Goal: Task Accomplishment & Management: Manage account settings

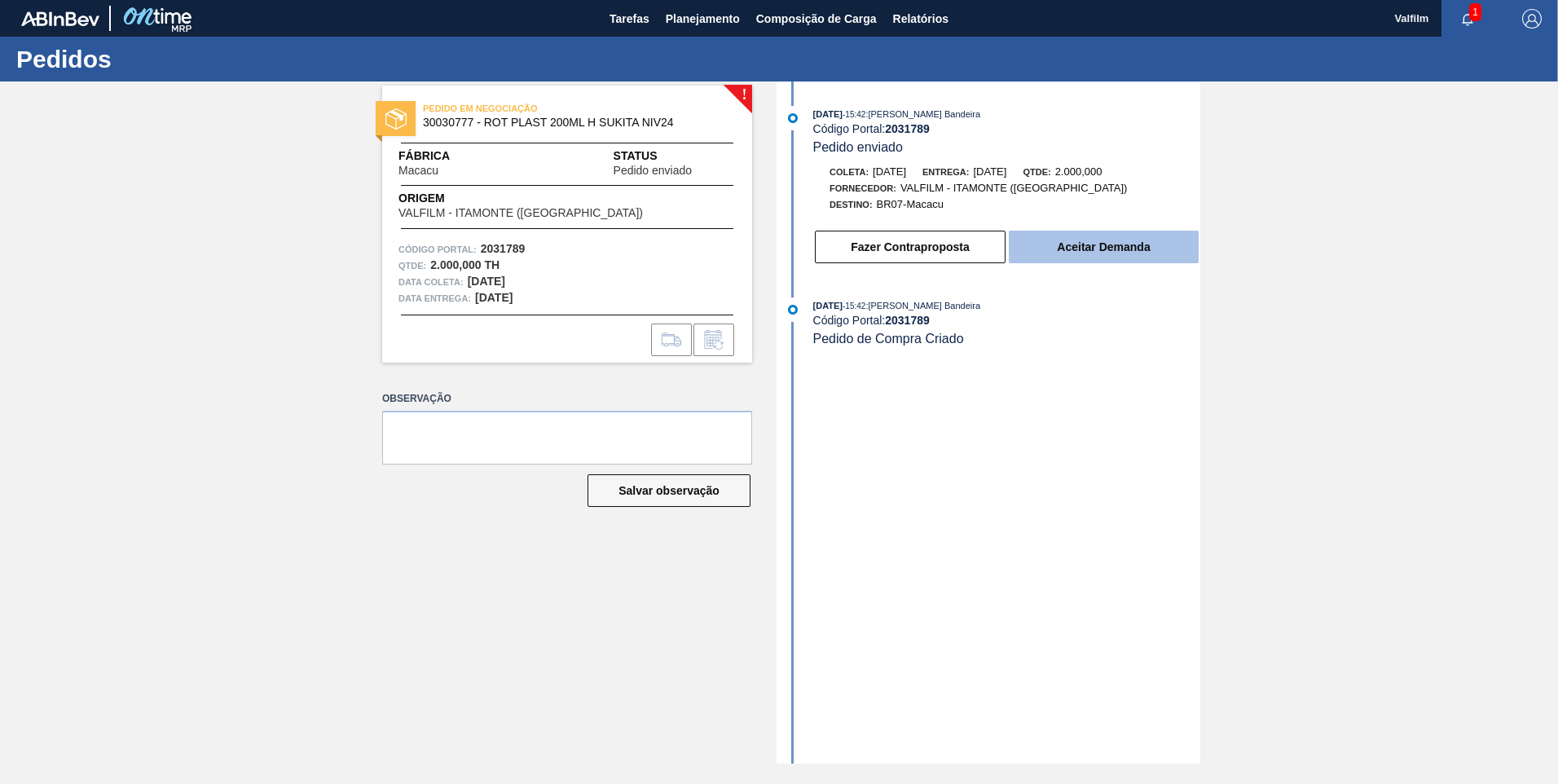
click at [1066, 232] on button "Aceitar Demanda" at bounding box center [1104, 247] width 190 height 33
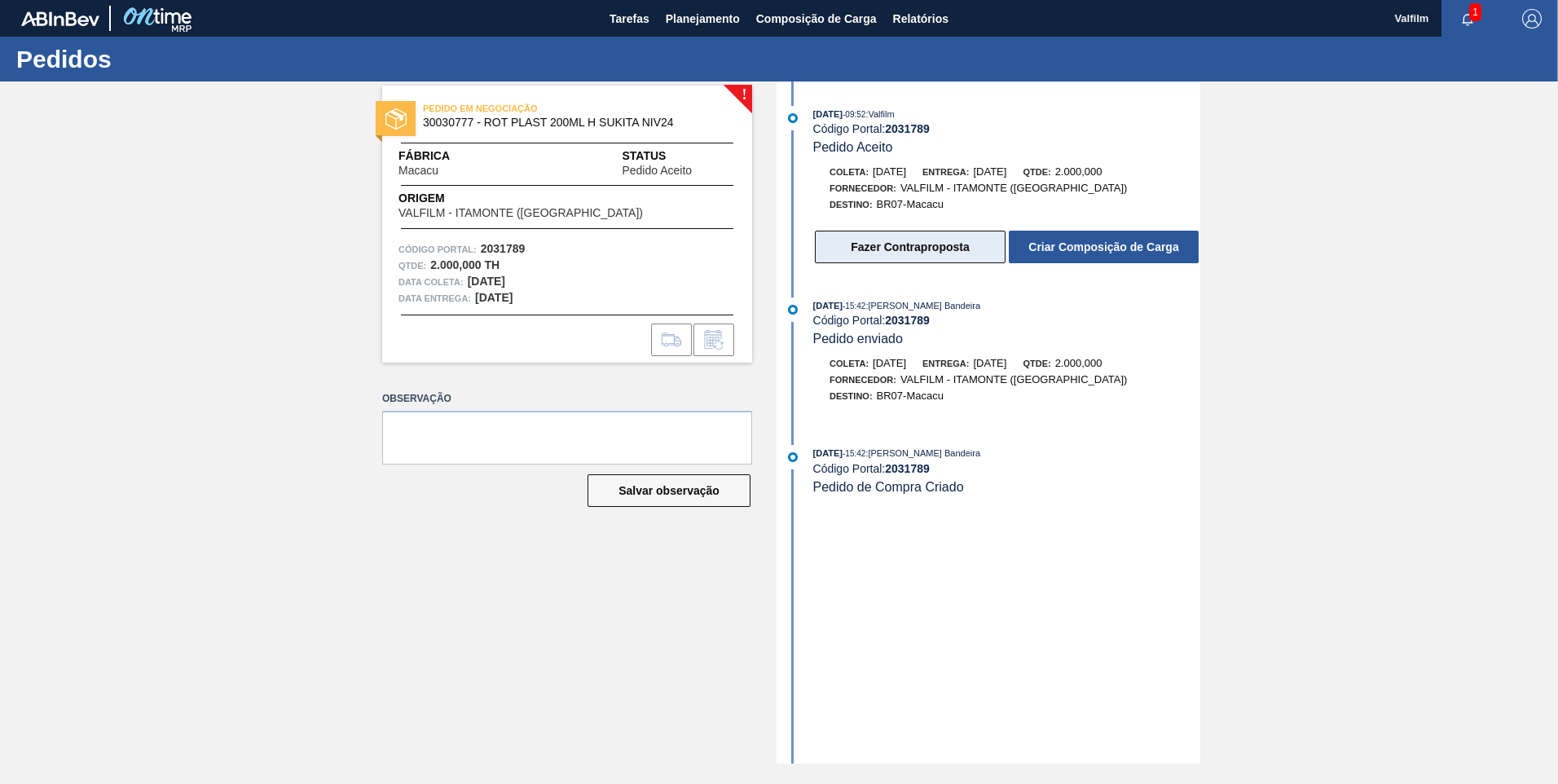
click at [963, 249] on button "Fazer Contraproposta" at bounding box center [910, 247] width 191 height 33
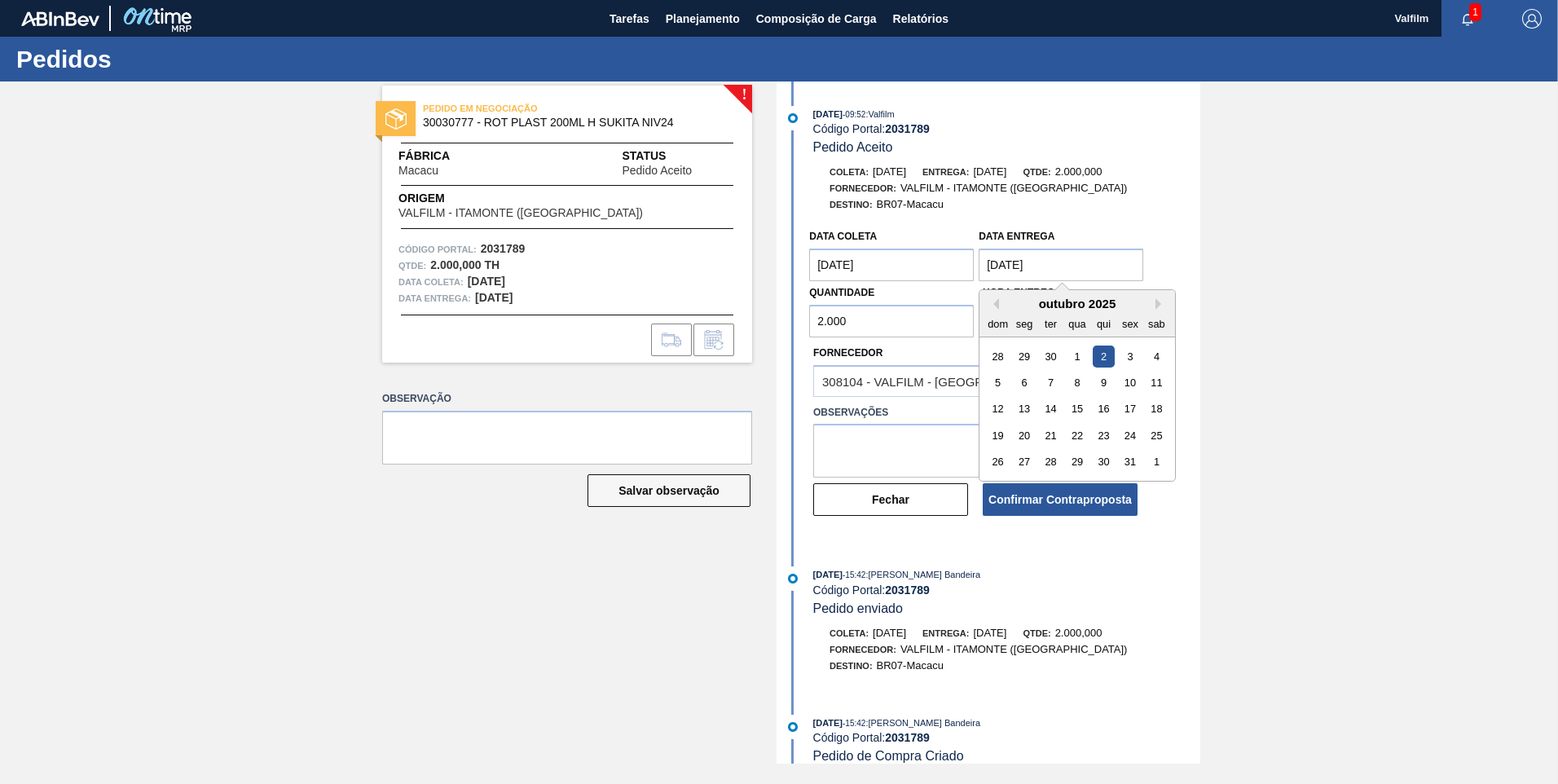
click at [1047, 261] on entrega "02/10/2025" at bounding box center [1061, 265] width 165 height 33
click at [868, 327] on input "2.000" at bounding box center [892, 322] width 165 height 33
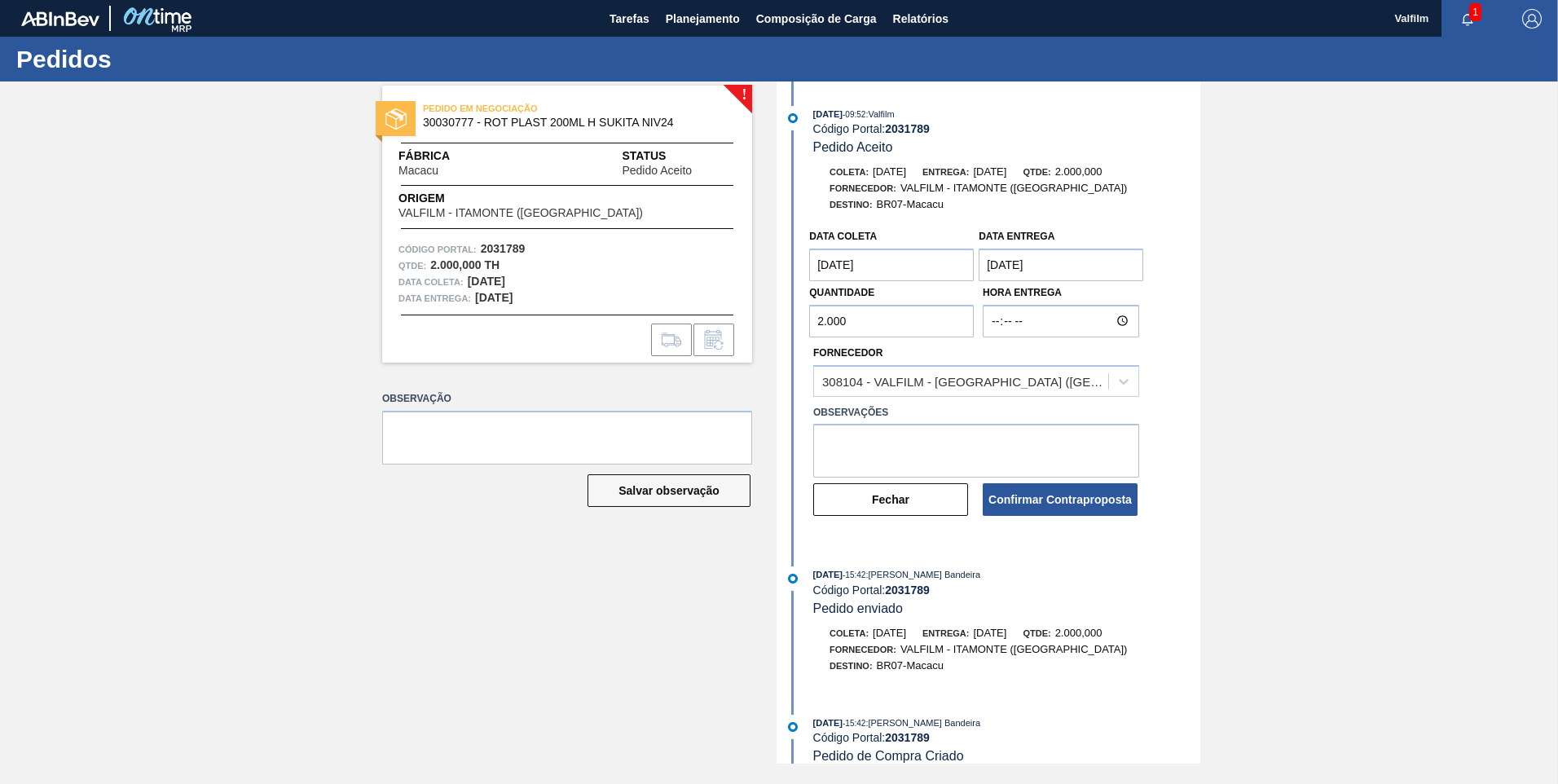
click at [691, 324] on div "! PEDIDO EM NEGOCIAÇÃO 30030777 - ROT PLAST 200ML H SUKITA NIV24 Fábrica Macacu…" at bounding box center [779, 422] width 1558 height 682
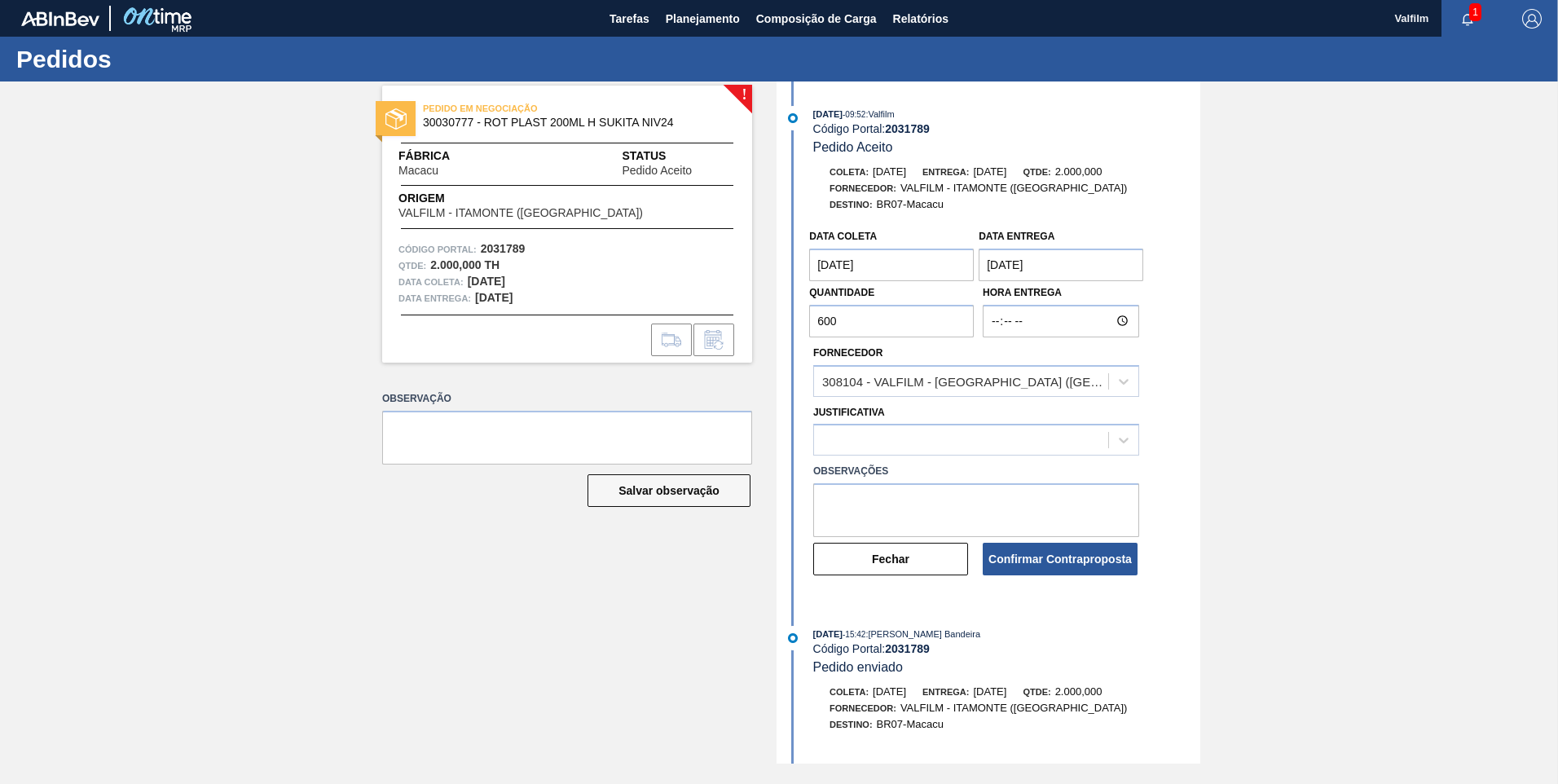
type input "600"
click at [850, 499] on textarea at bounding box center [976, 509] width 326 height 54
click at [865, 442] on div at bounding box center [961, 440] width 294 height 24
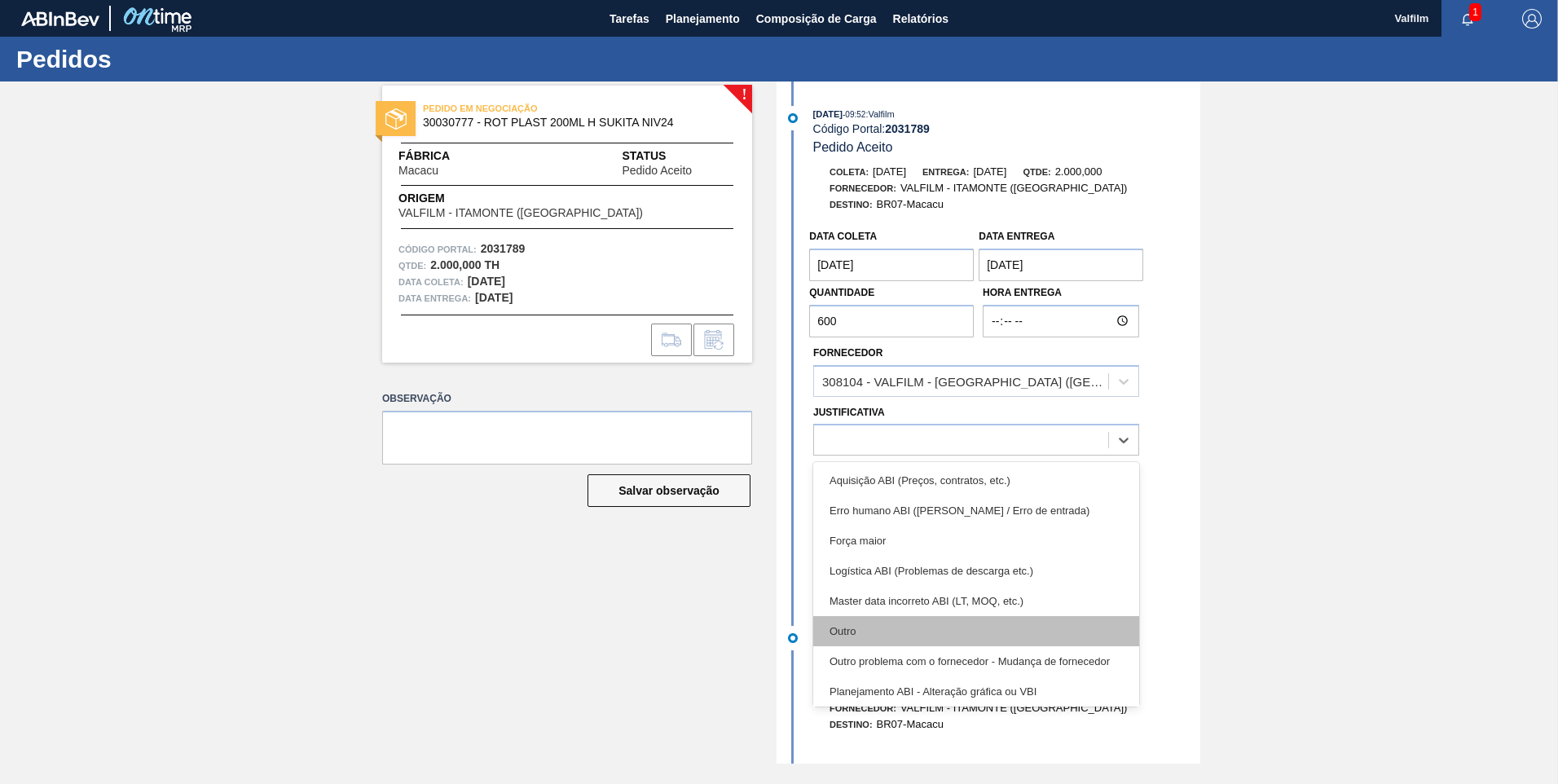
click at [905, 528] on div "Outro" at bounding box center [976, 631] width 326 height 31
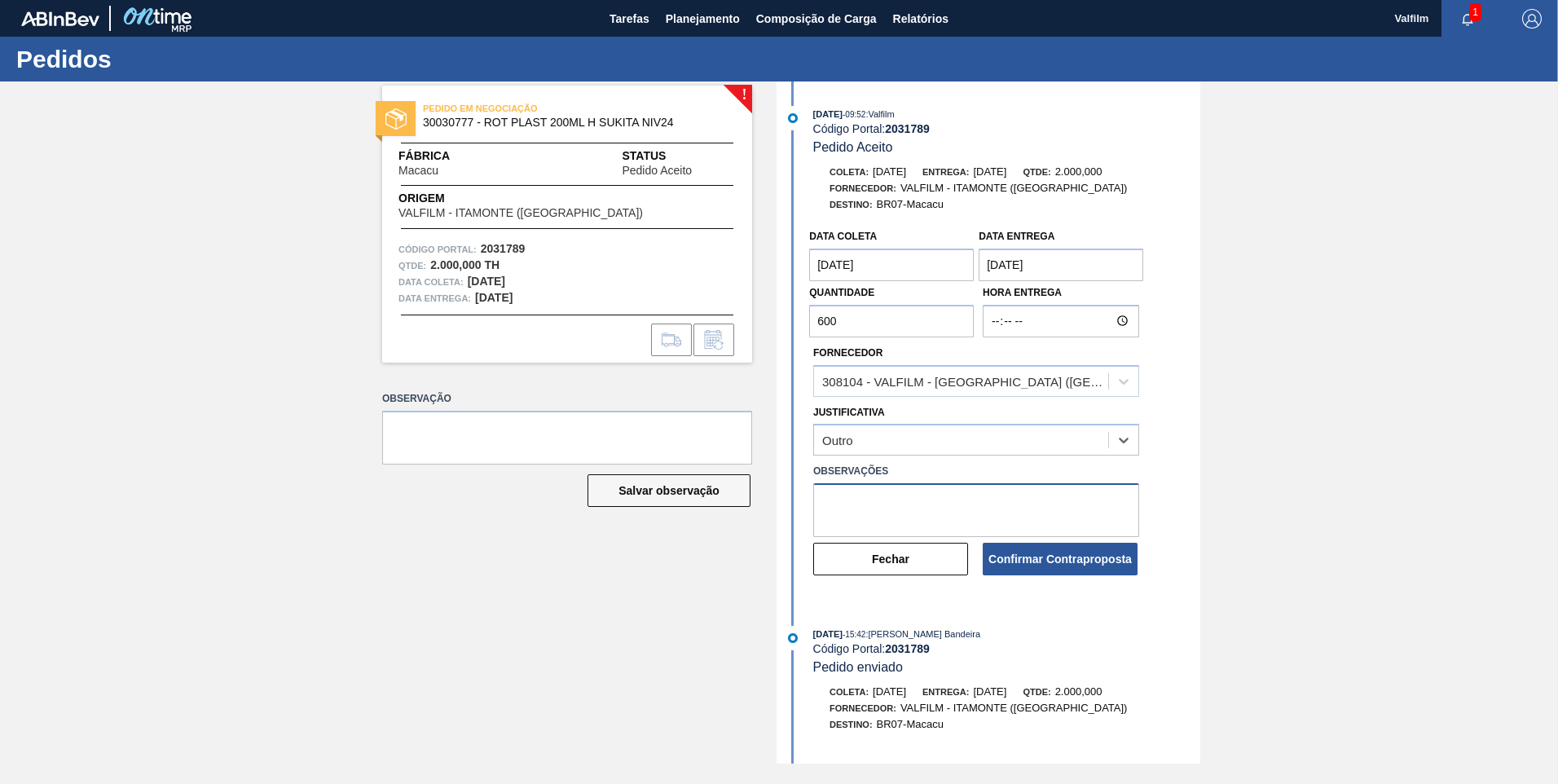
click at [888, 504] on textarea at bounding box center [976, 509] width 326 height 54
type textarea "a"
type textarea "Ajuste de quantidade (Ana Carolina - Comercial Itamonte)"
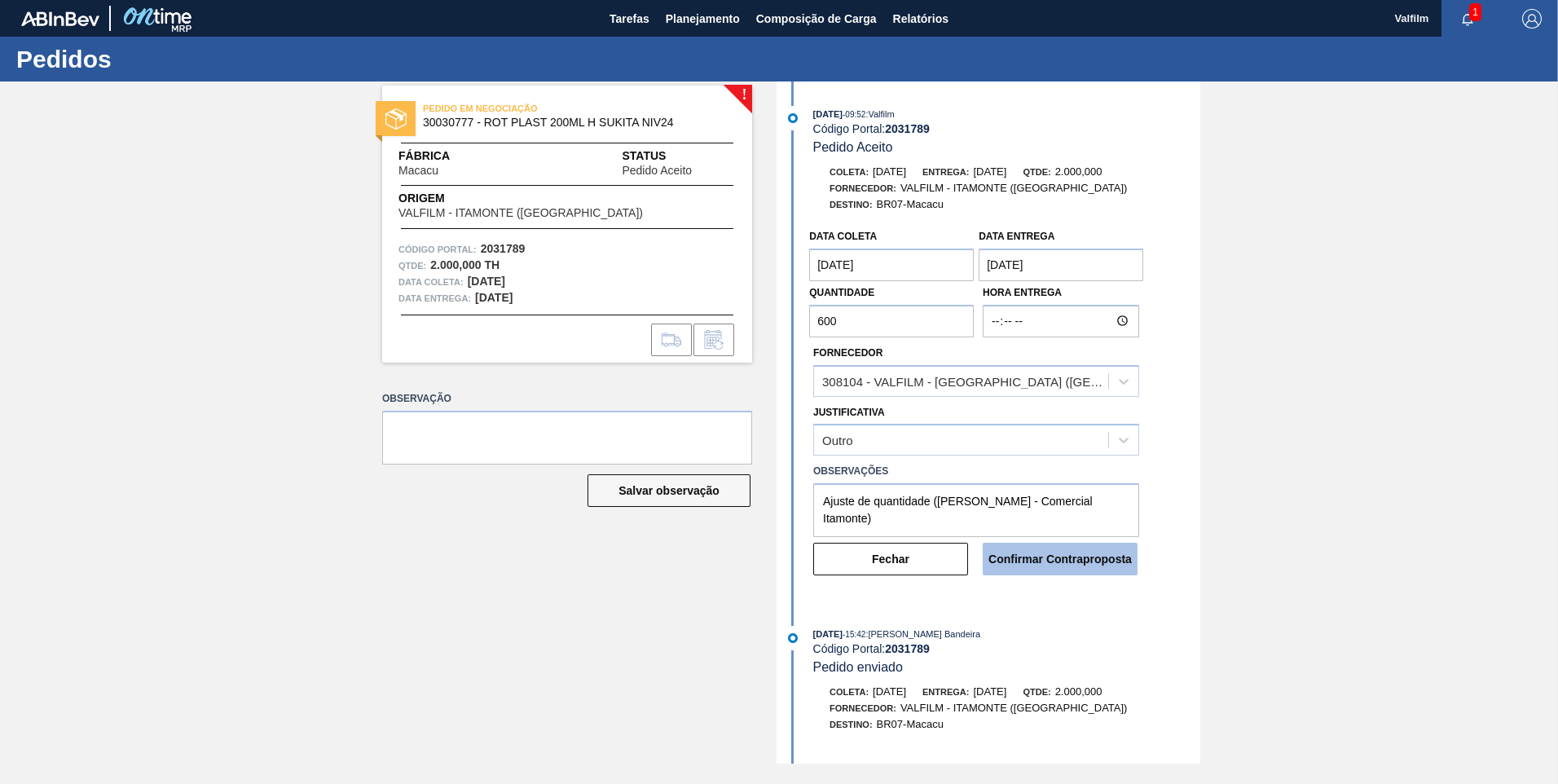
click at [1045, 528] on button "Confirmar Contraproposta" at bounding box center [1061, 559] width 155 height 33
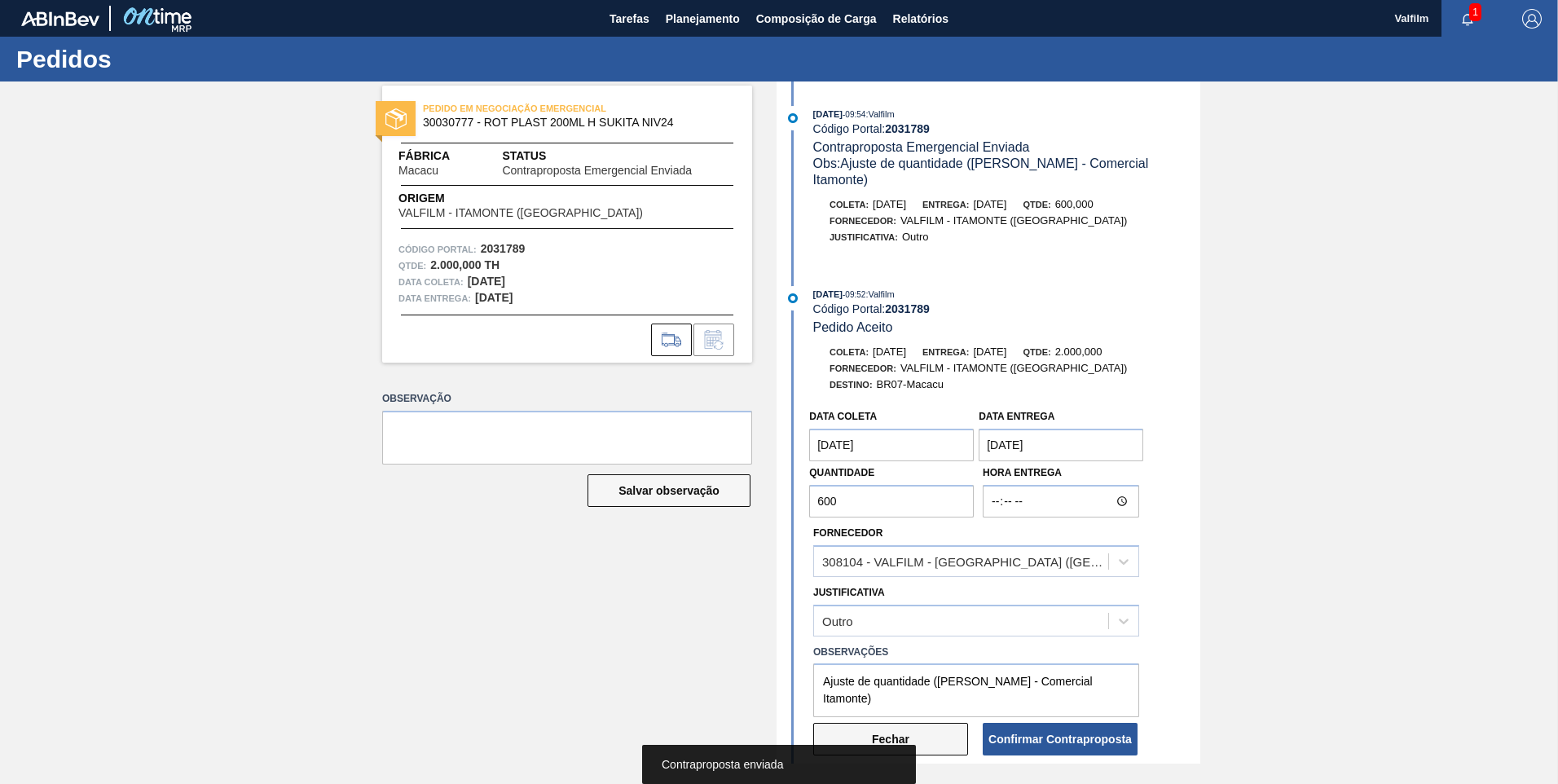
click at [942, 528] on button "Fechar" at bounding box center [891, 739] width 155 height 33
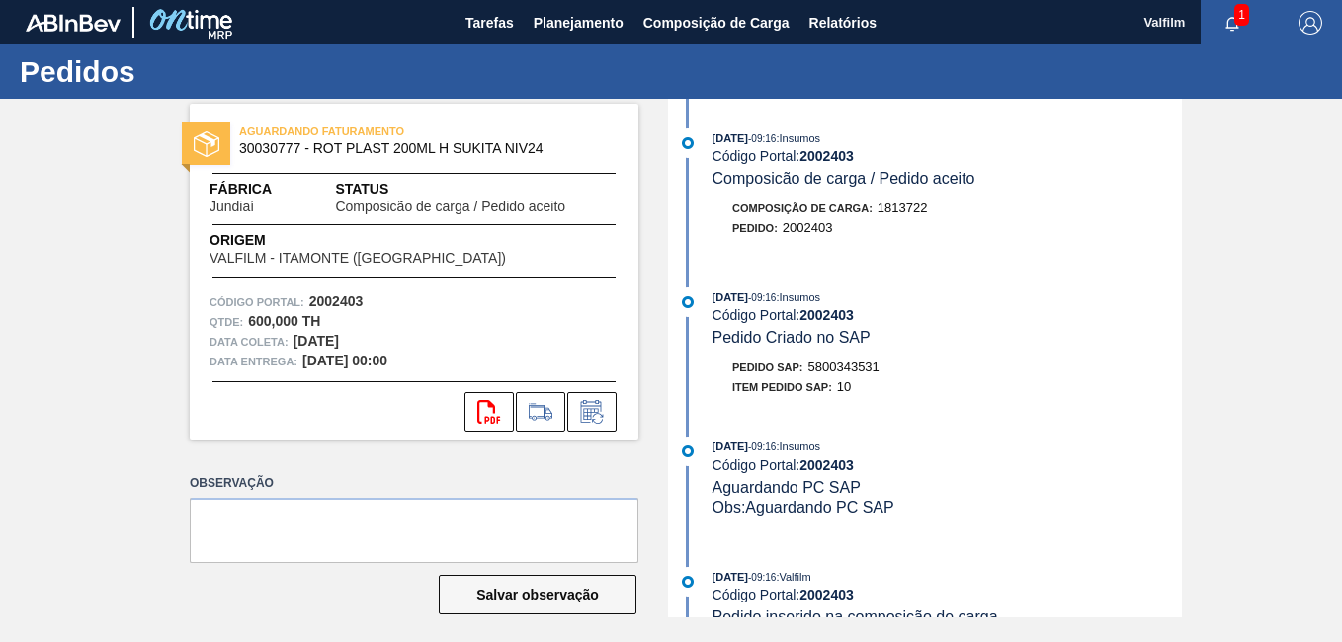
click at [1277, 225] on div "AGUARDANDO FATURAMENTO 30030777 - ROT PLAST 200ML H SUKITA NIV24 Fábrica Jundia…" at bounding box center [671, 358] width 1342 height 519
click at [600, 400] on icon at bounding box center [592, 412] width 32 height 24
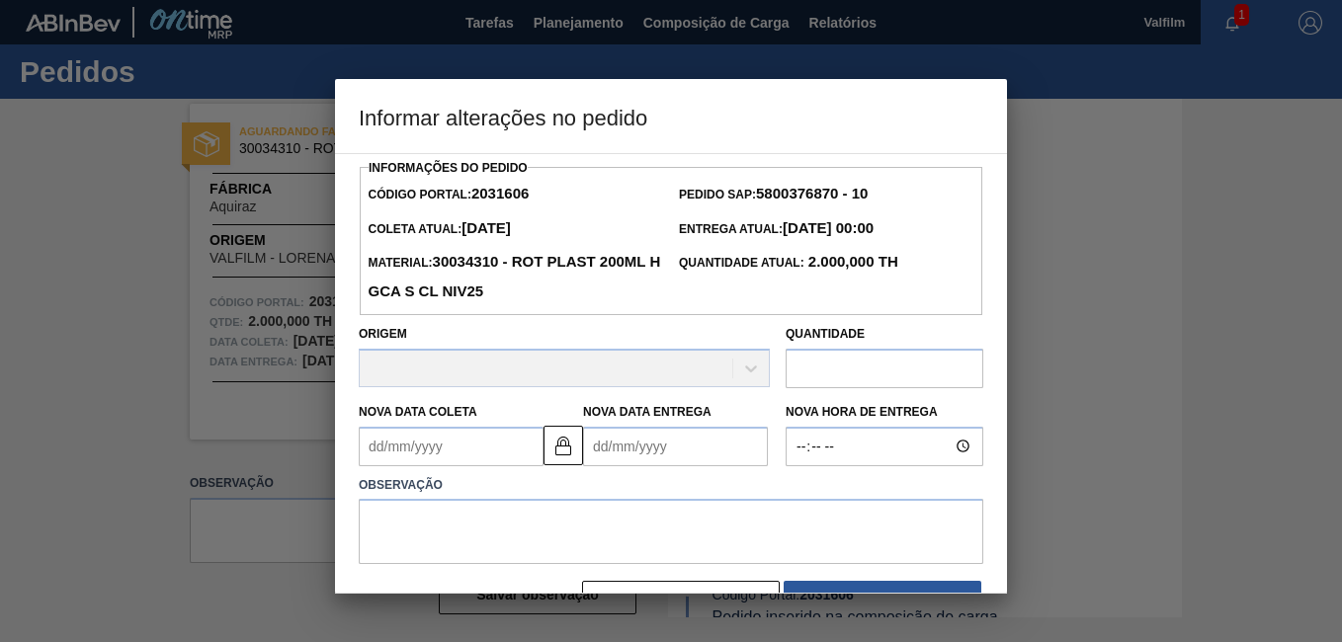
click at [552, 470] on div "Observação" at bounding box center [671, 515] width 640 height 99
click at [610, 452] on Entrega2031606 "Nova Data Entrega" at bounding box center [675, 447] width 185 height 40
click at [560, 450] on img at bounding box center [563, 446] width 24 height 24
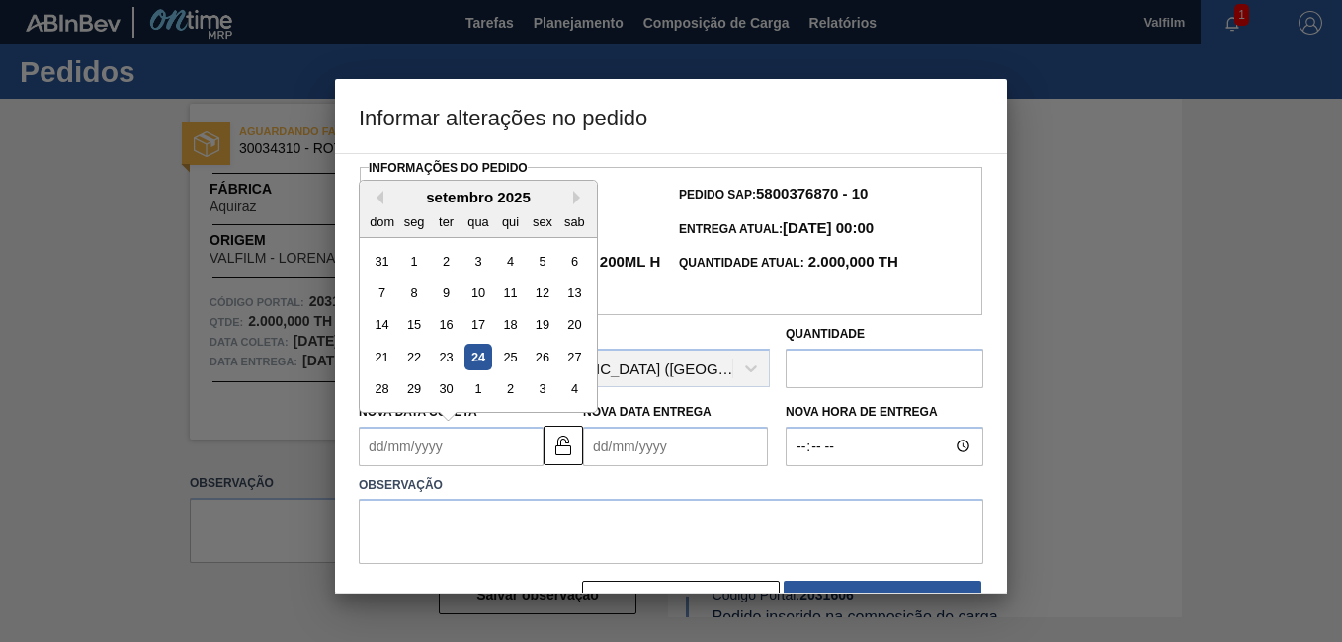
click at [476, 449] on Coleta2031606 "Nova Data Coleta" at bounding box center [451, 447] width 185 height 40
click at [577, 200] on button "Next Month" at bounding box center [580, 198] width 14 height 14
click at [478, 301] on div "8" at bounding box center [477, 293] width 27 height 27
type Coleta2031606 "08/10/2025"
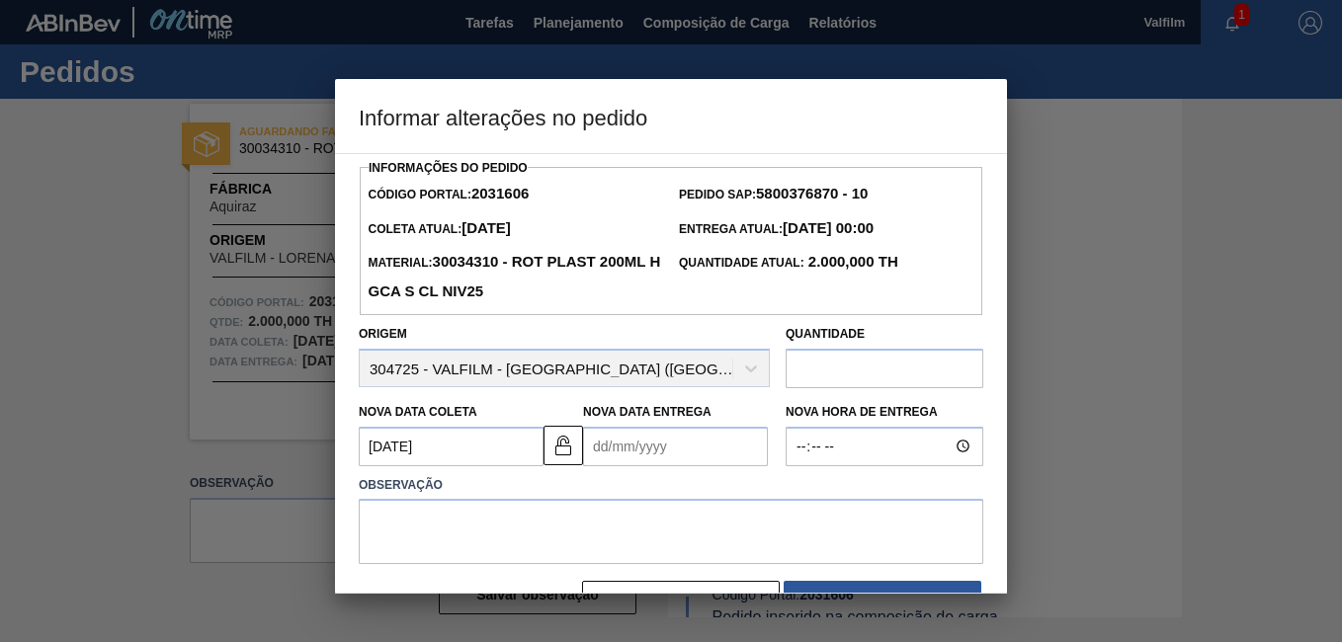
click at [630, 458] on Entrega2031606 "Nova Data Entrega" at bounding box center [675, 447] width 185 height 40
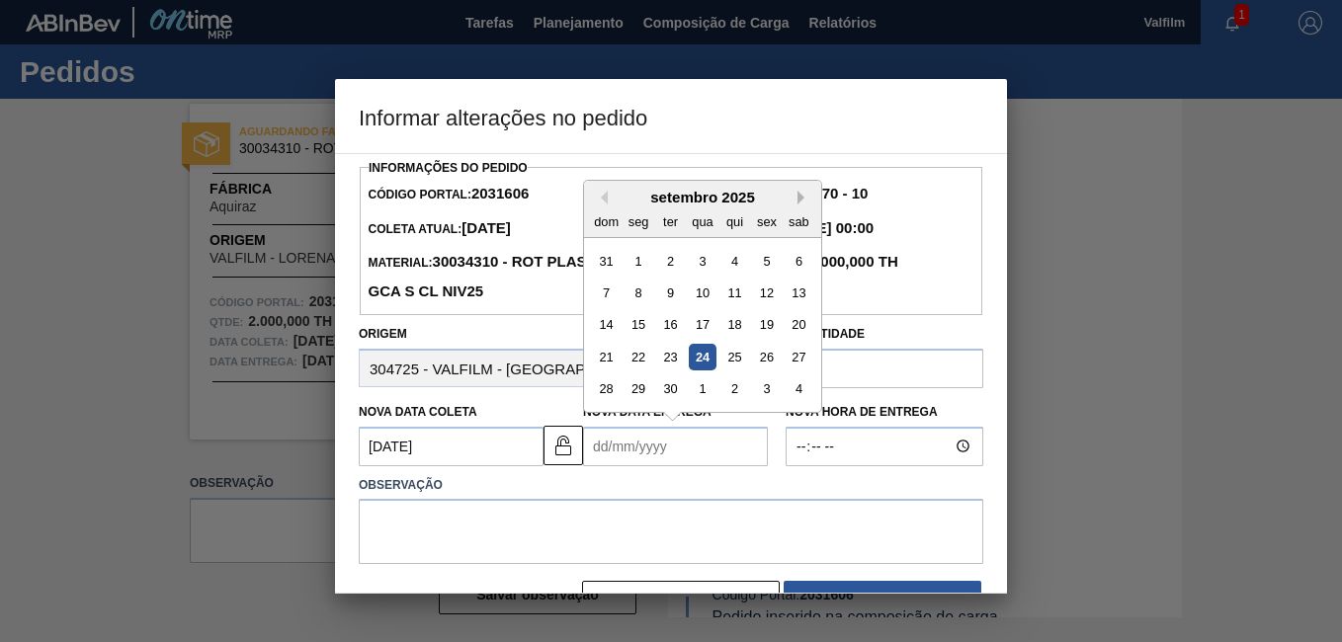
click at [806, 203] on button "Next Month" at bounding box center [804, 198] width 14 height 14
click at [765, 302] on div "10" at bounding box center [766, 293] width 27 height 27
type Entrega2031606 "10/10/2025"
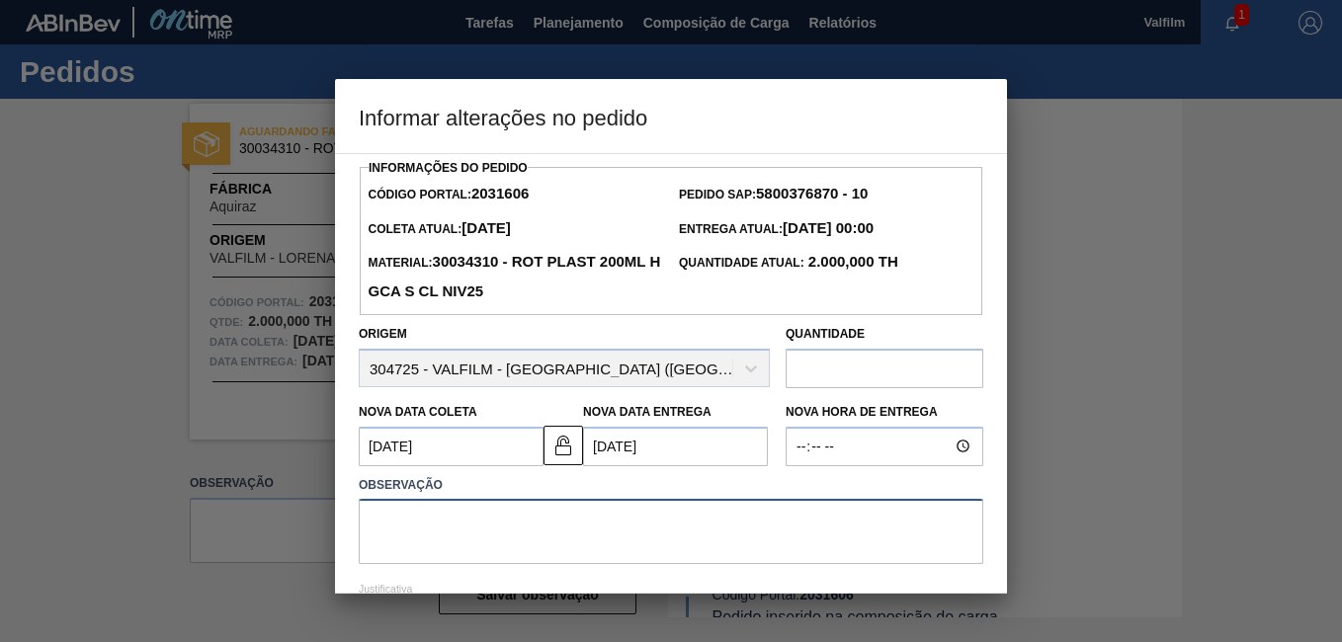
click at [558, 519] on textarea at bounding box center [671, 531] width 625 height 65
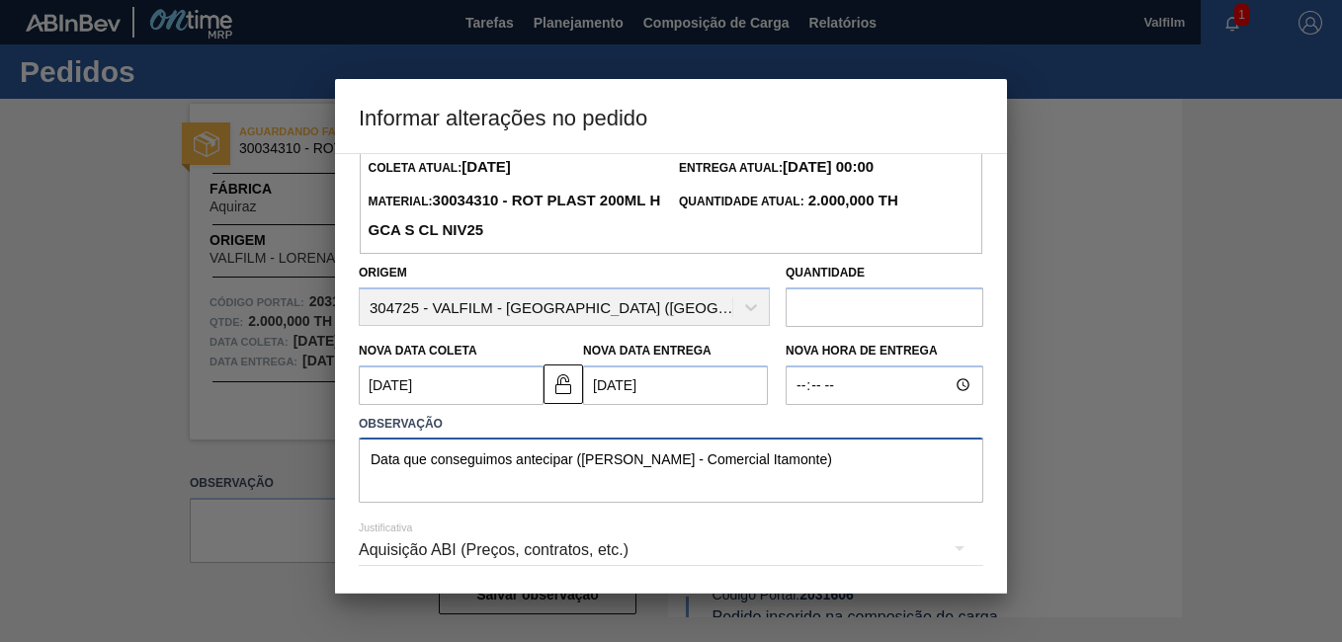
scroll to position [130, 0]
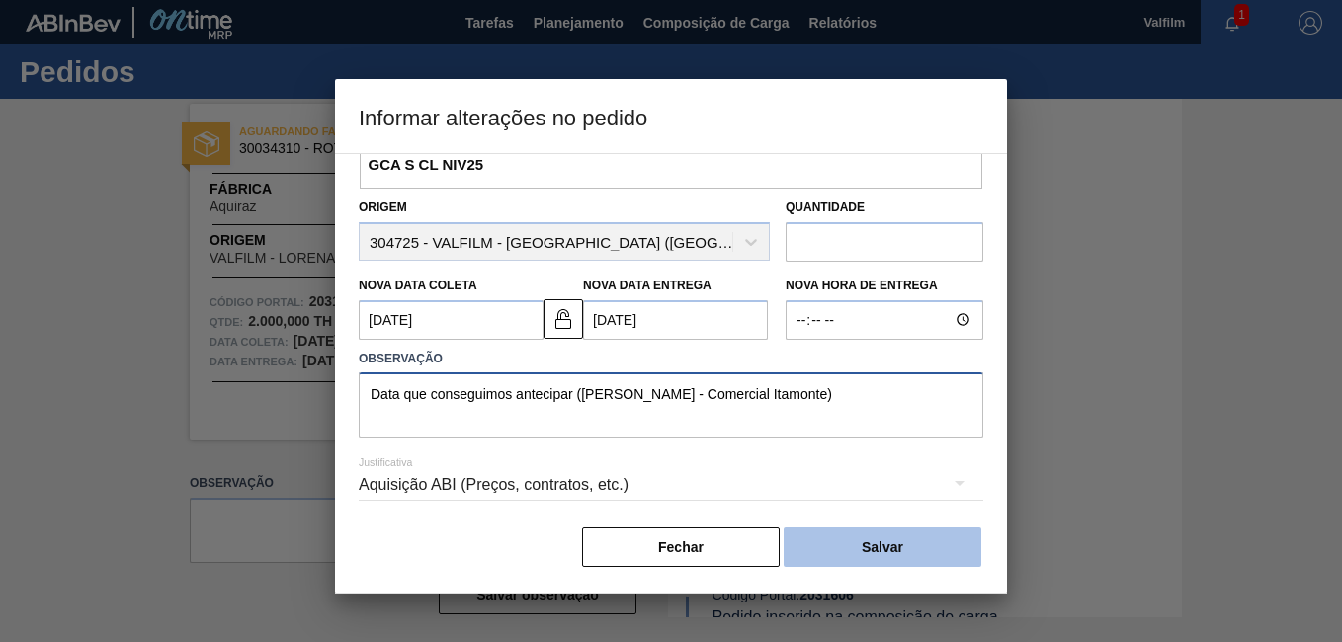
type textarea "Data que conseguimos antecipar (Ana Carolina - Comercial Itamonte)"
click at [949, 529] on button "Salvar" at bounding box center [883, 548] width 198 height 40
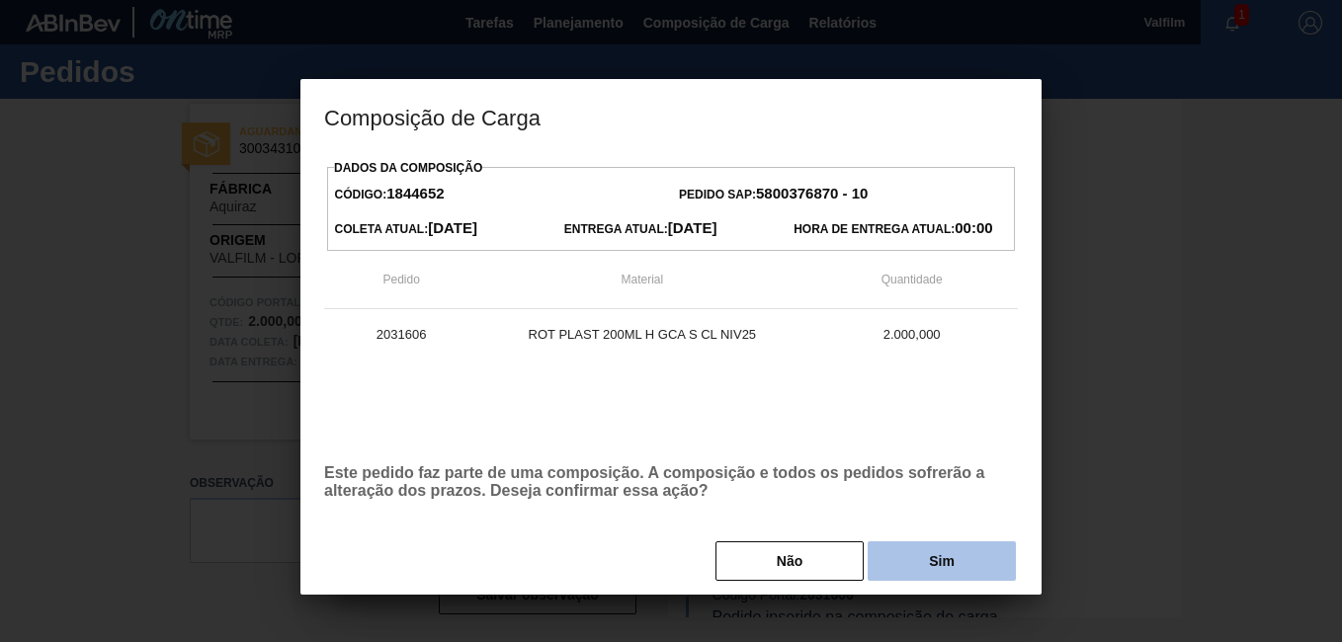
click at [971, 556] on button "Sim" at bounding box center [942, 562] width 148 height 40
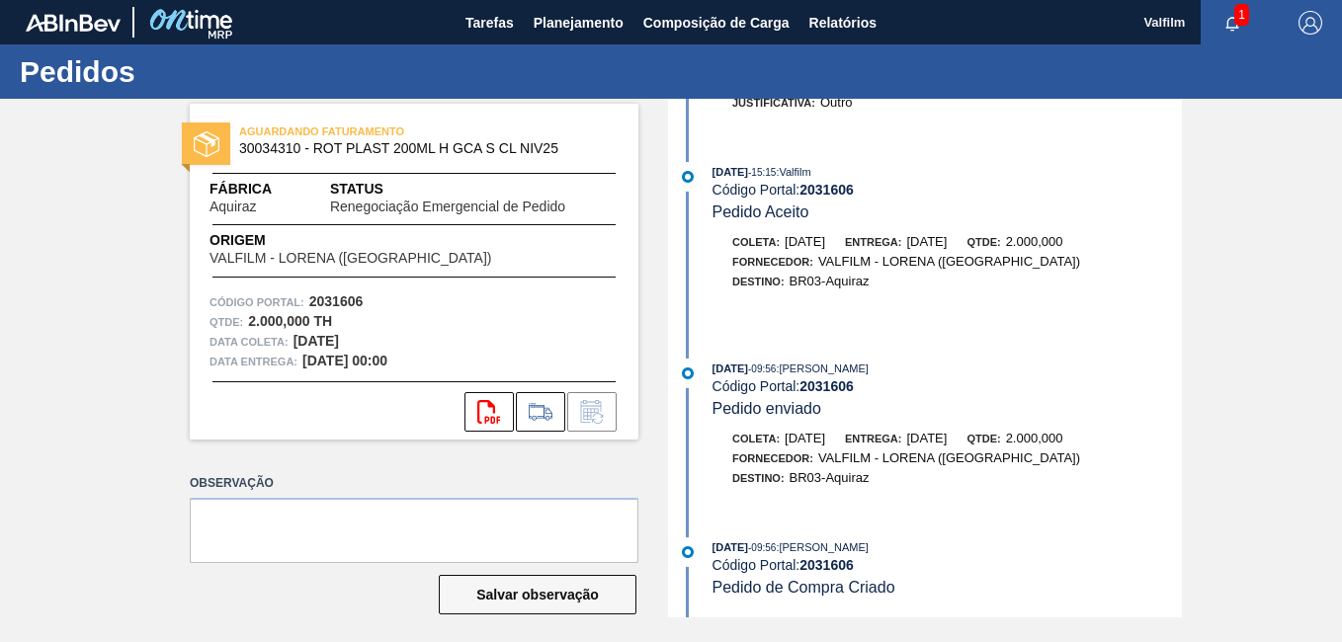
scroll to position [10, 0]
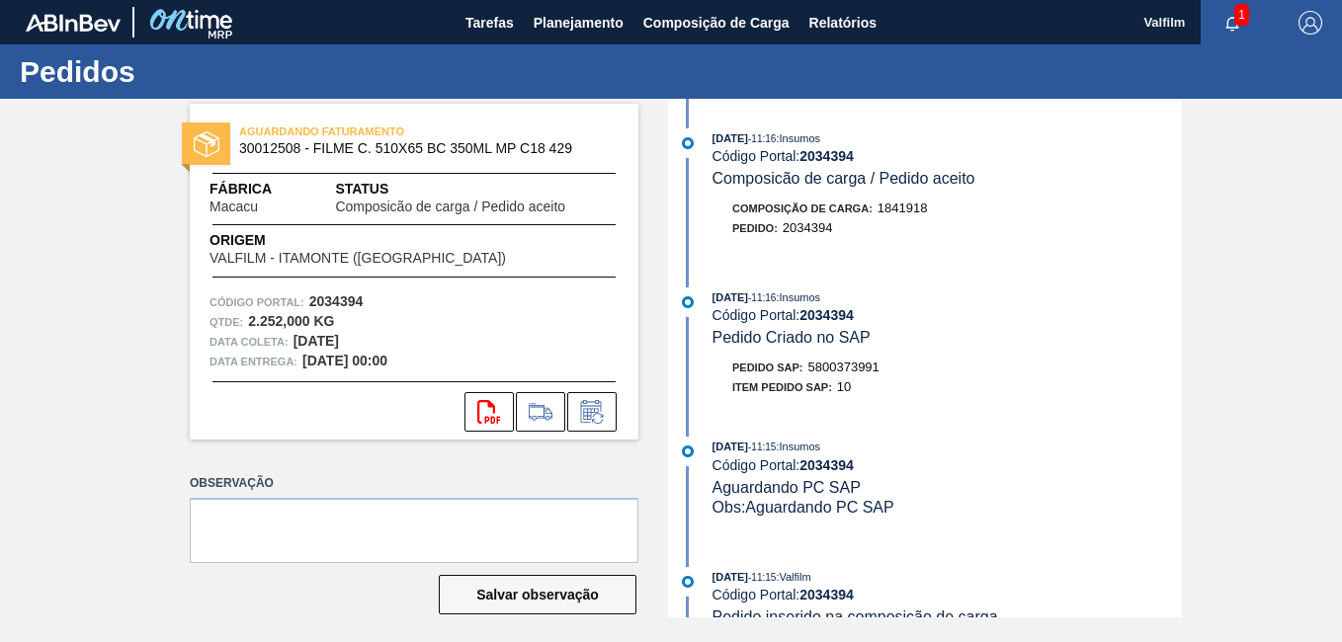
click at [74, 312] on div "AGUARDANDO FATURAMENTO 30012508 - FILME C. 510X65 BC 350ML MP C18 429 Fábrica M…" at bounding box center [671, 358] width 1342 height 519
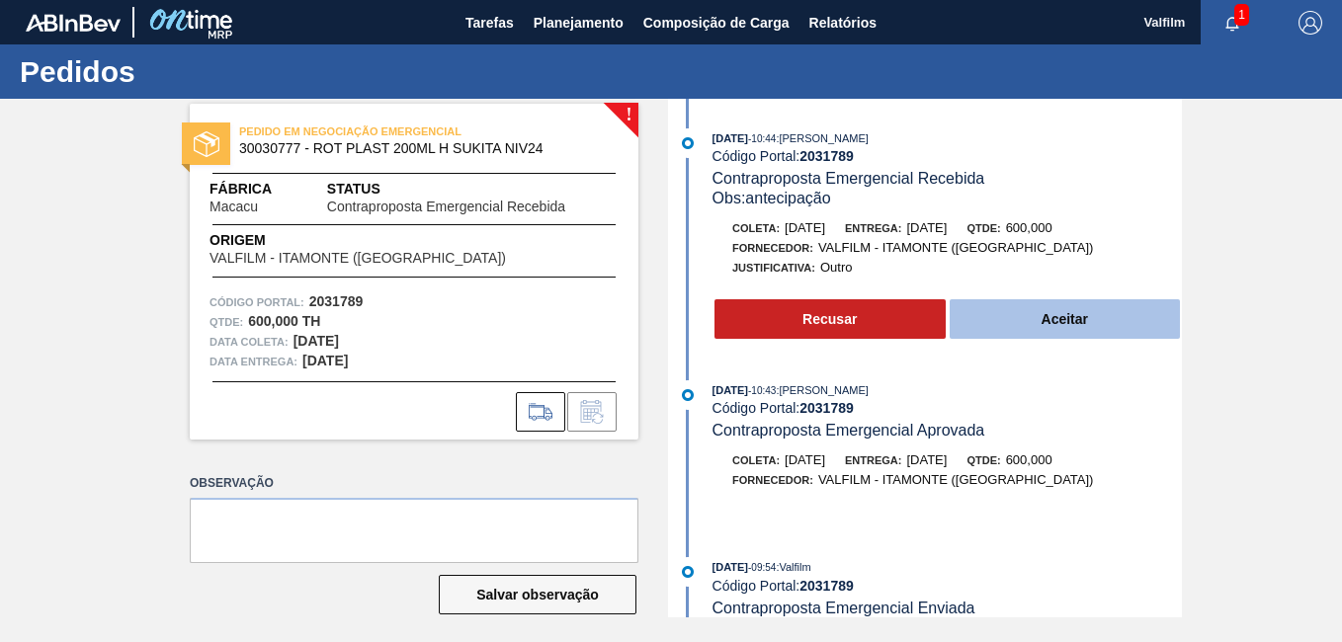
click at [1043, 309] on button "Aceitar" at bounding box center [1065, 319] width 231 height 40
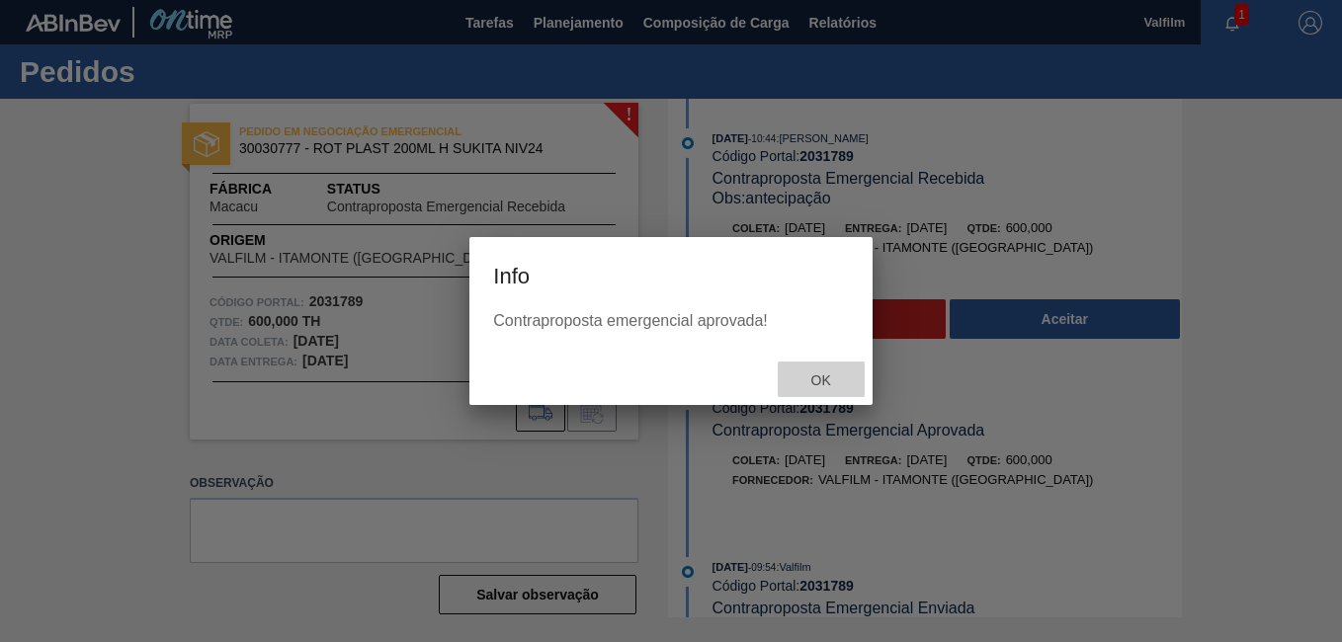
click at [798, 373] on span "Ok" at bounding box center [820, 381] width 51 height 16
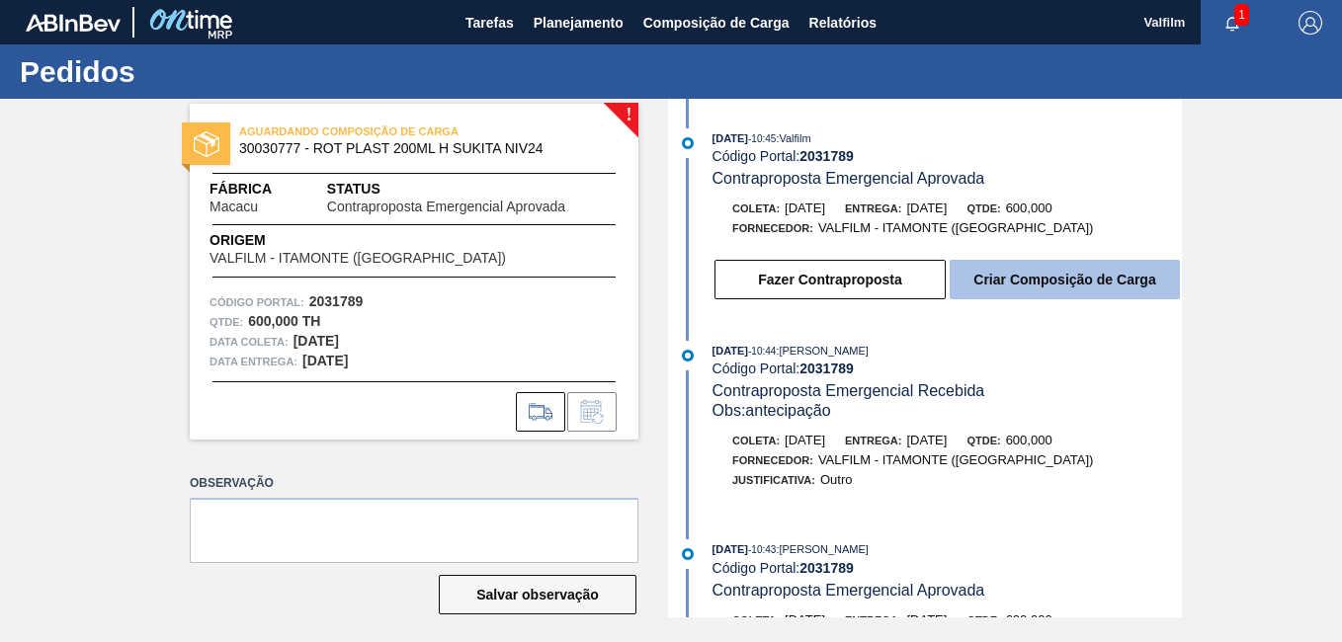
click at [1030, 291] on button "Criar Composição de Carga" at bounding box center [1065, 280] width 230 height 40
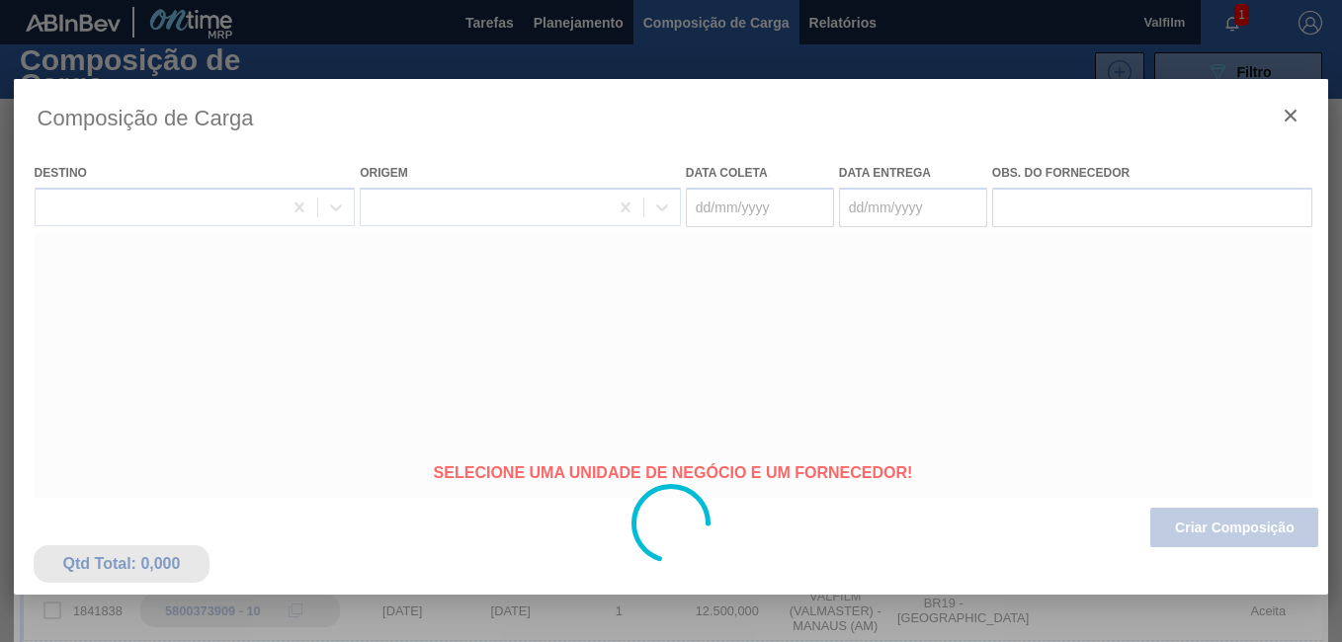
click at [1219, 528] on div at bounding box center [671, 523] width 1315 height 889
type coleta "24/09/2025"
type entrega "26/09/2025"
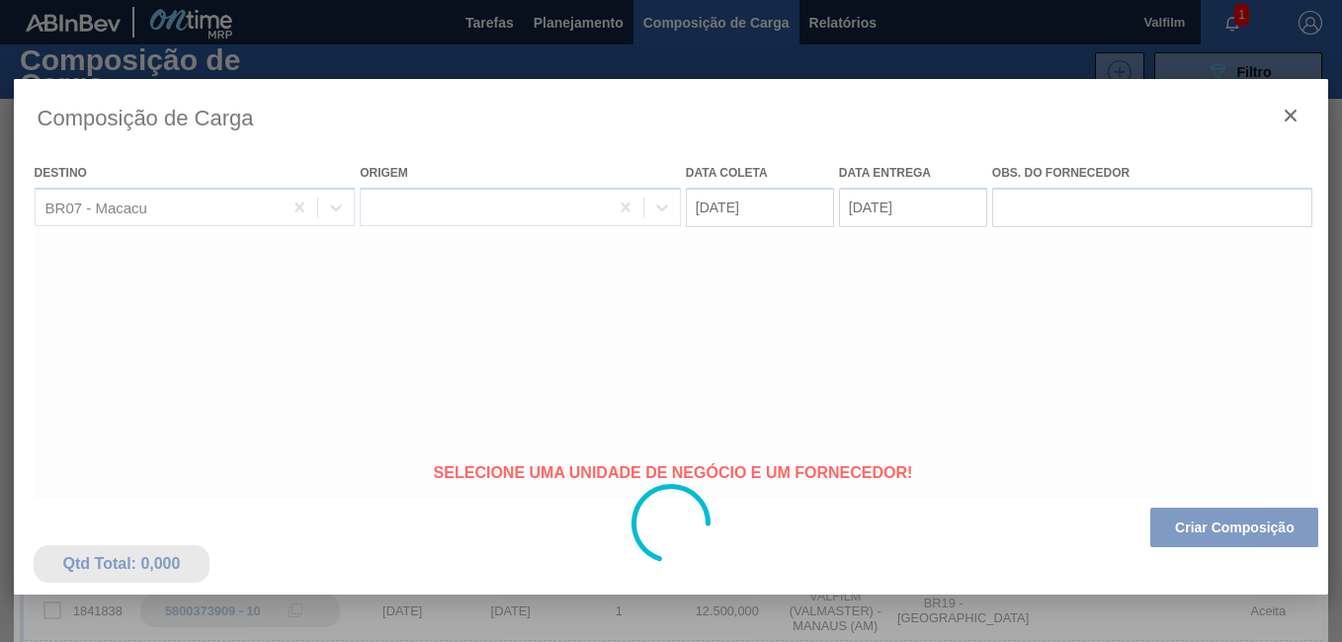
click at [1228, 532] on div at bounding box center [671, 523] width 1315 height 889
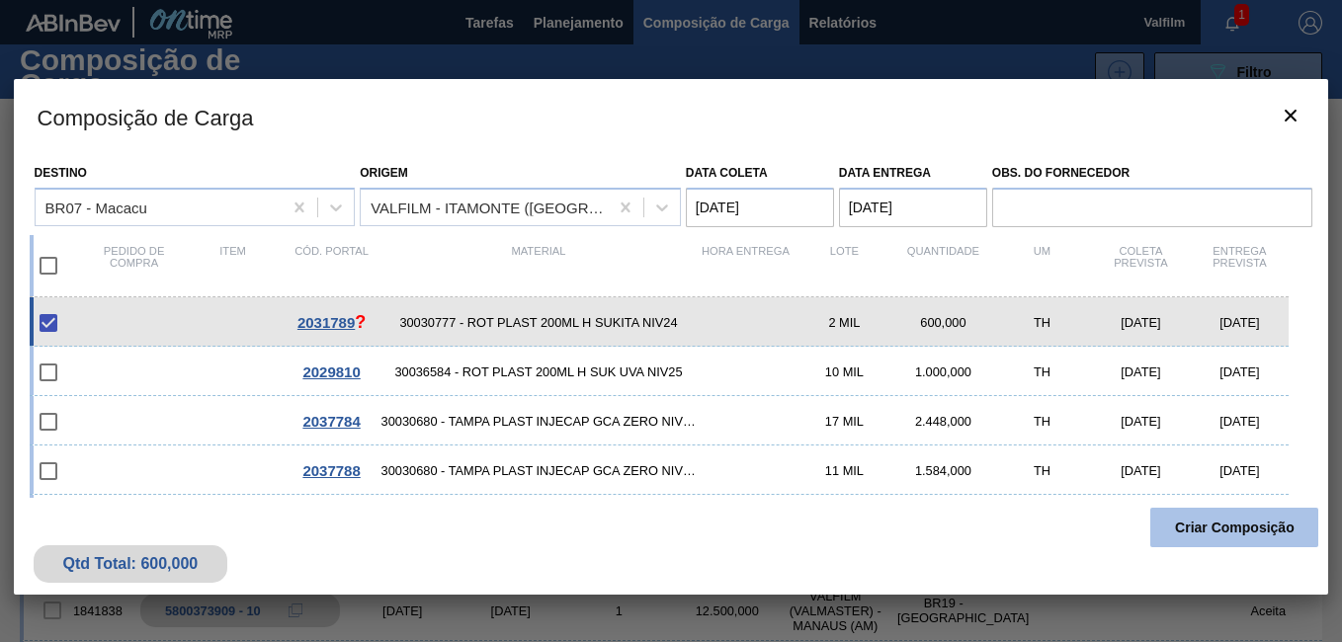
click at [1206, 529] on button "Criar Composição" at bounding box center [1234, 528] width 168 height 40
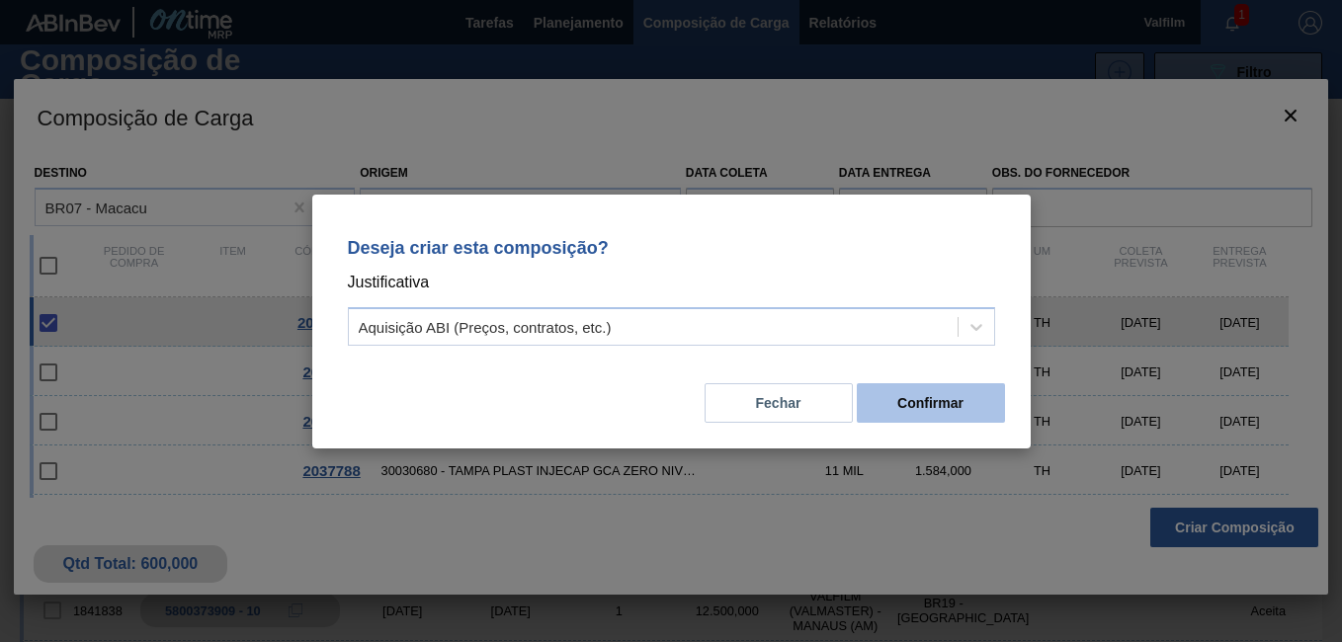
click at [885, 406] on button "Confirmar" at bounding box center [931, 403] width 148 height 40
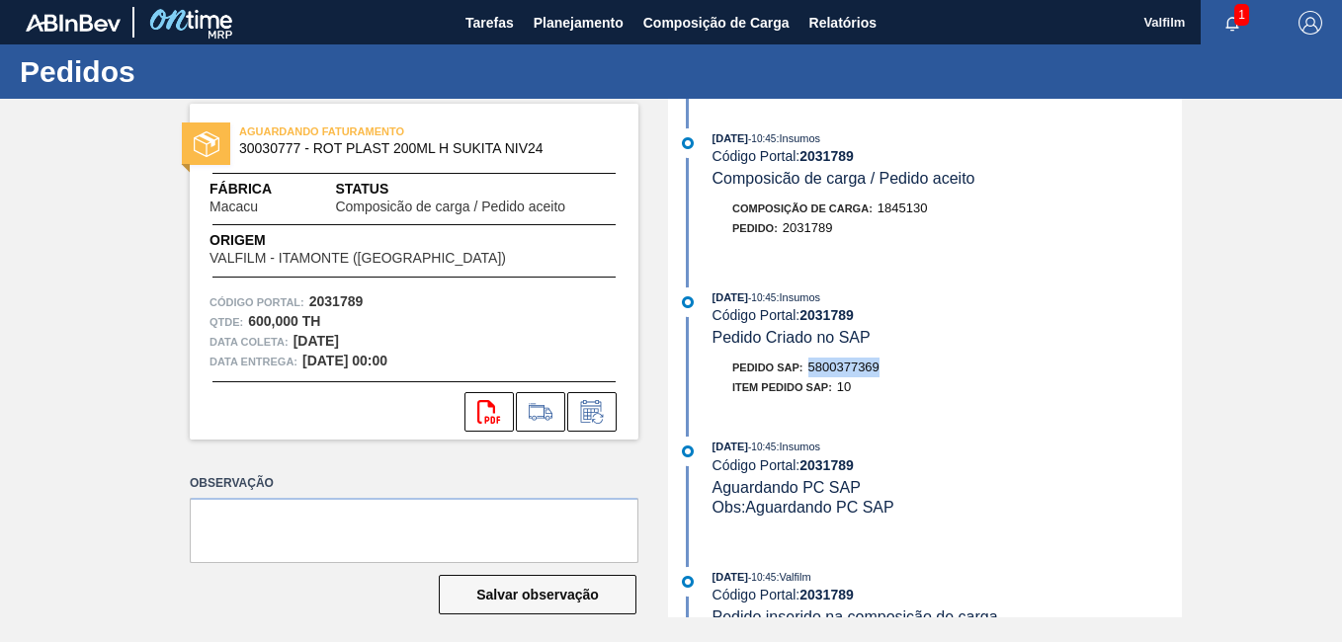
drag, startPoint x: 874, startPoint y: 367, endPoint x: 812, endPoint y: 363, distance: 61.4
click at [812, 363] on span "5800377369" at bounding box center [843, 367] width 71 height 15
drag, startPoint x: 812, startPoint y: 363, endPoint x: 823, endPoint y: 368, distance: 11.9
copy span "5800377369"
